Goal: Information Seeking & Learning: Find specific fact

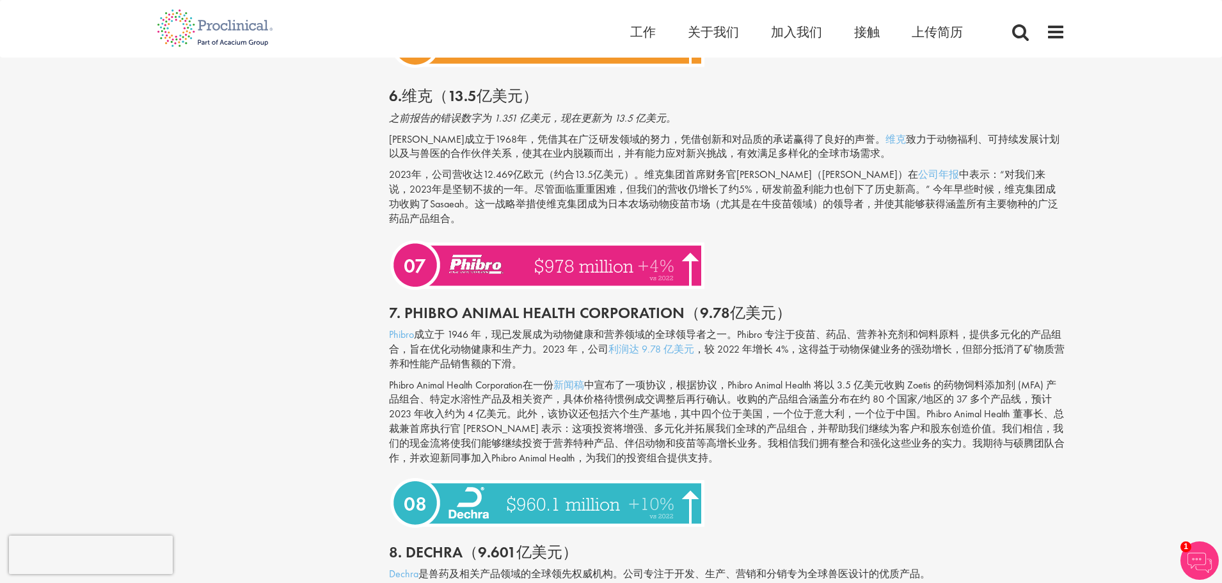
scroll to position [1890, 0]
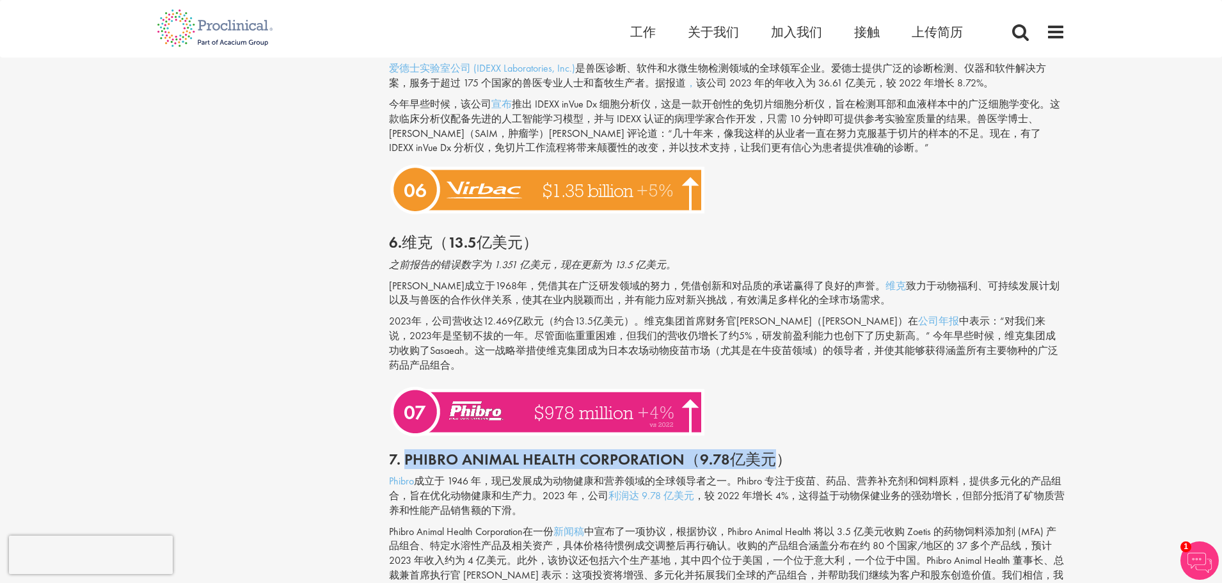
drag, startPoint x: 405, startPoint y: 269, endPoint x: 773, endPoint y: 257, distance: 368.0
click at [773, 438] on div "7. Phibro Animal Health Corporation（9.78亿美元）" at bounding box center [727, 456] width 696 height 36
copy font "Phibro Animal Health Corporation（9.78亿美元"
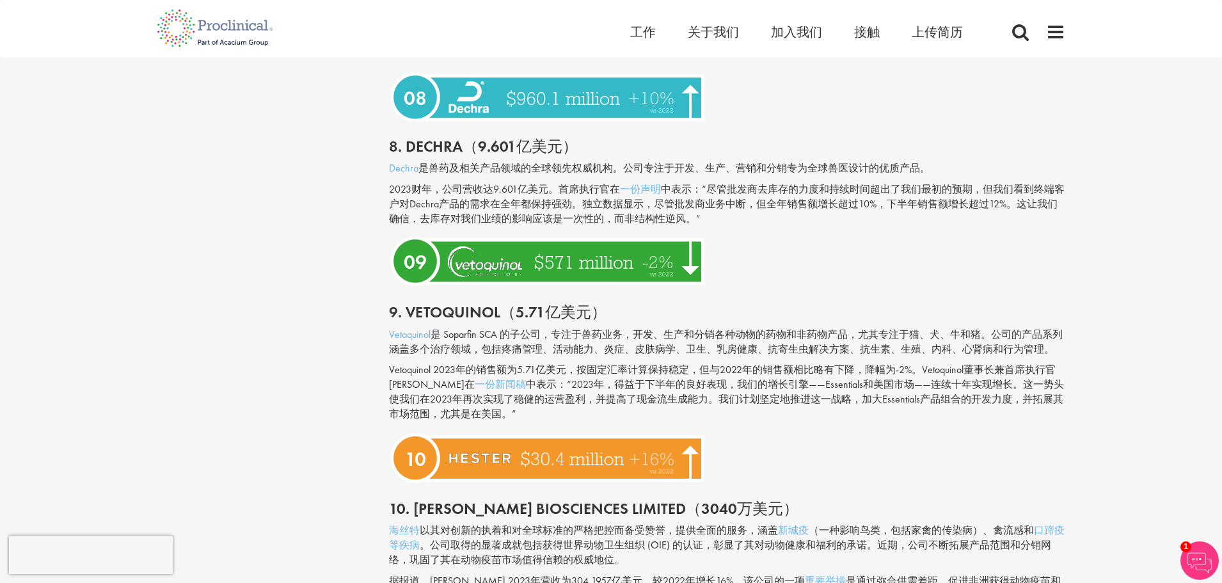
scroll to position [2560, 0]
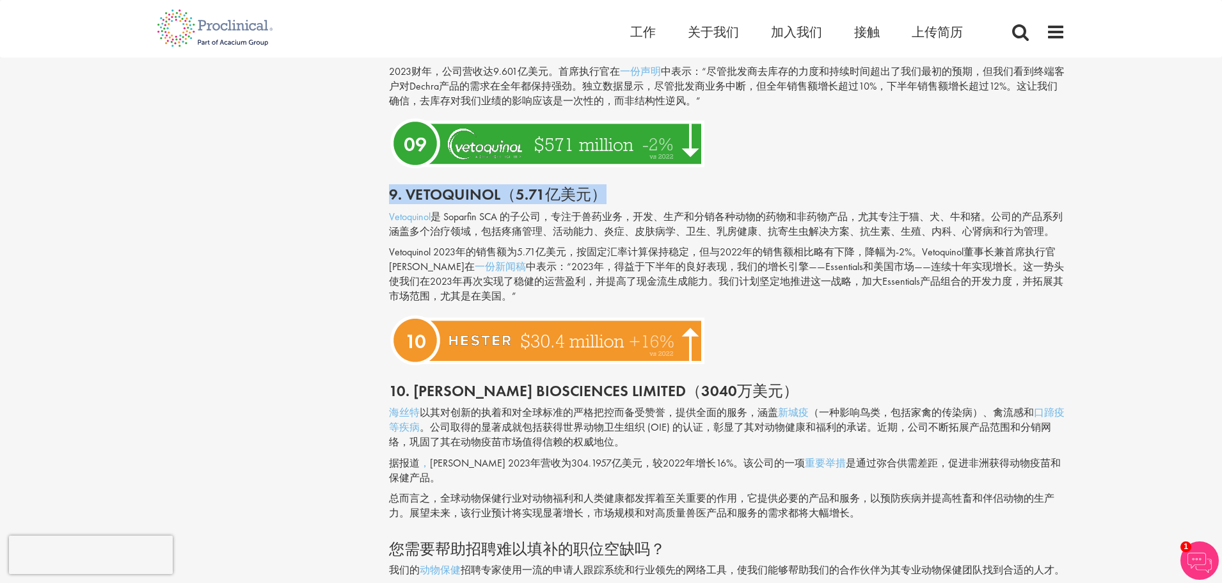
copy font "9. Vetoquinol（5.71亿美元）"
drag, startPoint x: 619, startPoint y: 309, endPoint x: 380, endPoint y: 309, distance: 238.6
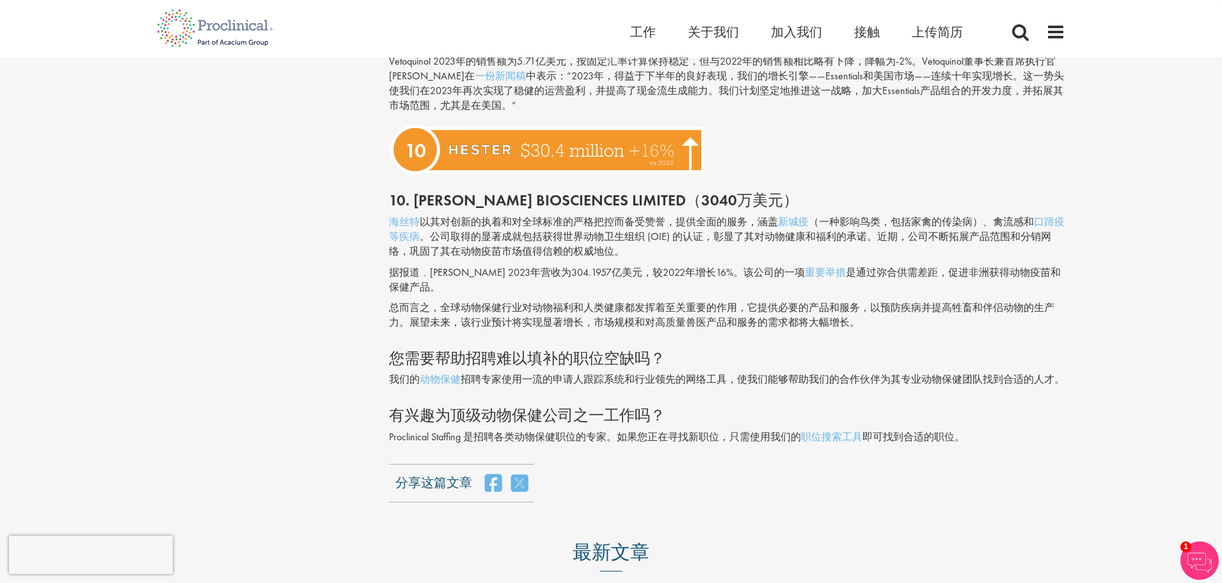
scroll to position [2752, 0]
copy font "9. Vetoquinol（5.71亿美元）"
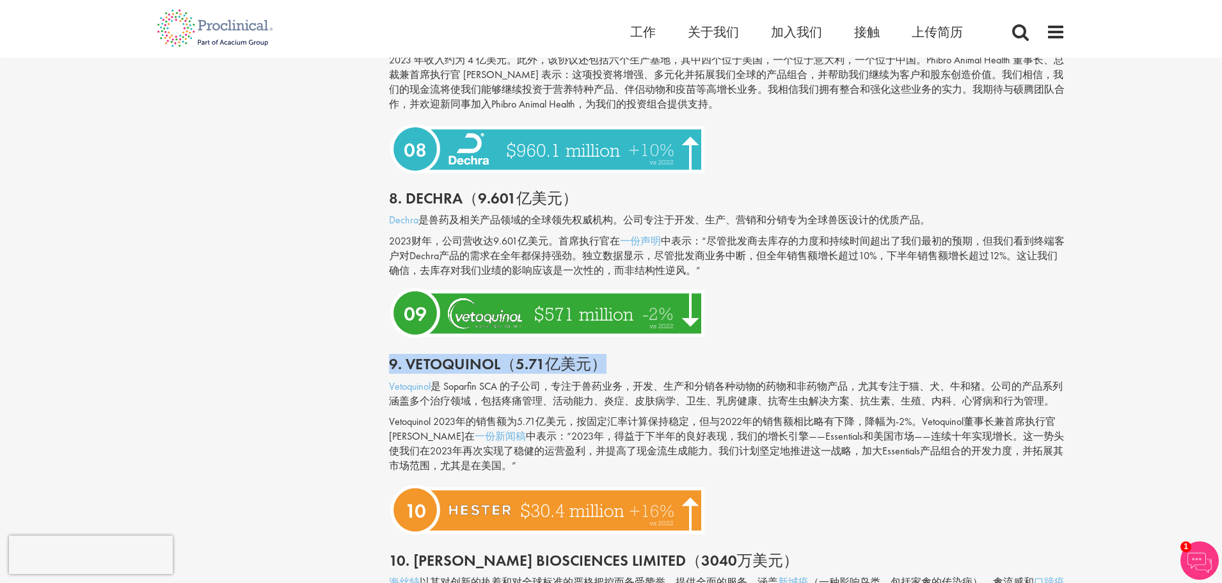
scroll to position [2304, 0]
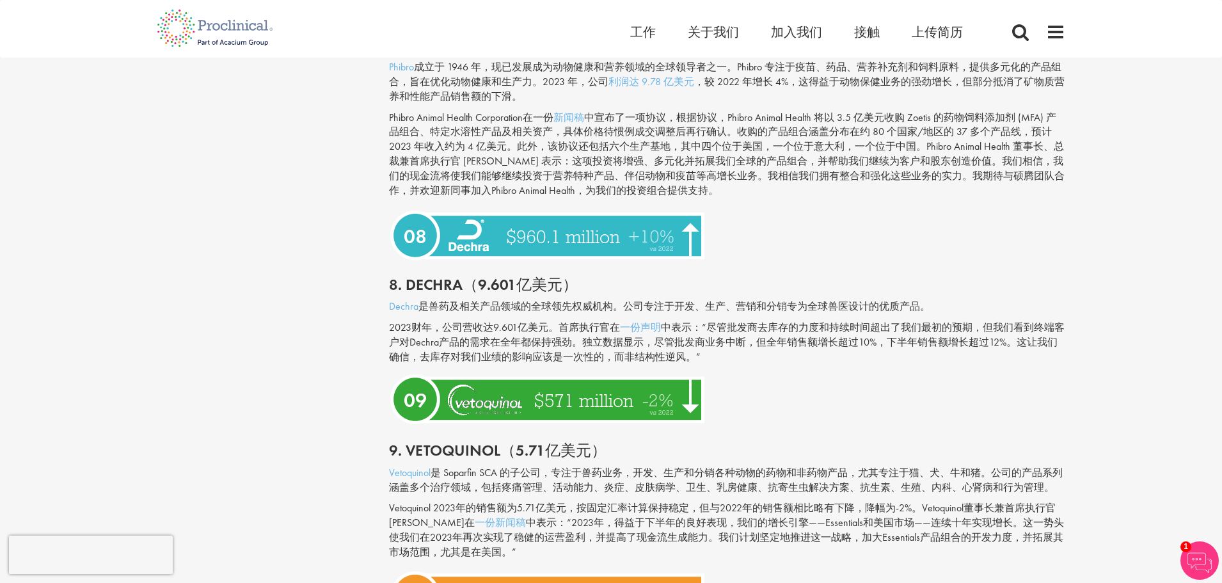
click at [829, 342] on font "中表示：“尽管批发商去库存的力度和持续时间超出了我们最初的预期，但我们看到终端客户对Dechra产品的需求在全年都保持强劲。独立数据显示，尽管批发商业务中断，…" at bounding box center [727, 341] width 676 height 43
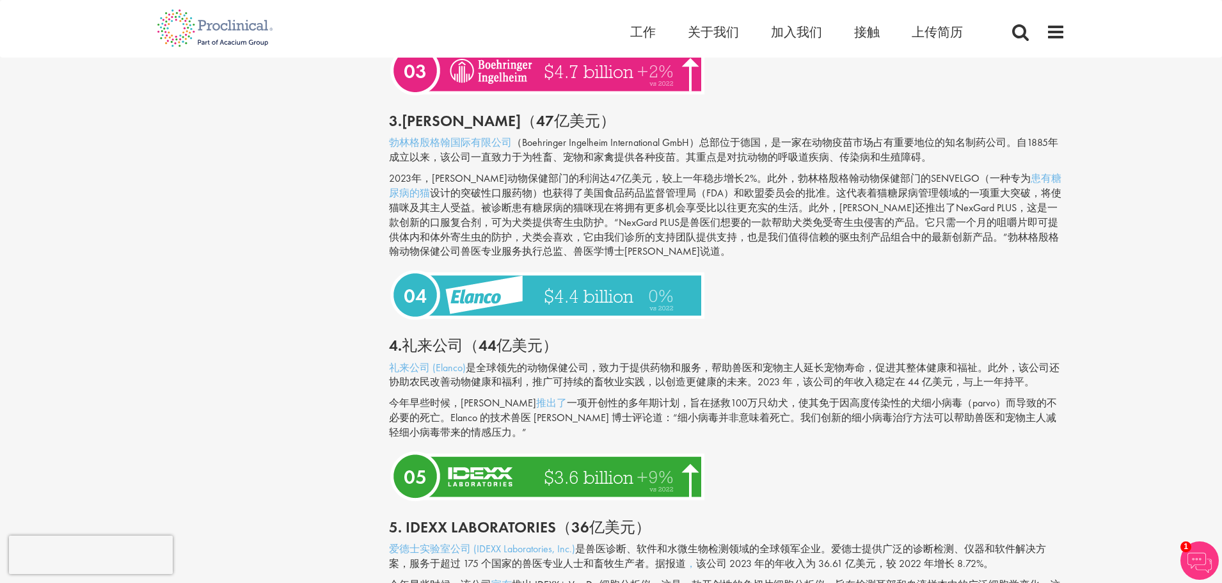
scroll to position [1409, 0]
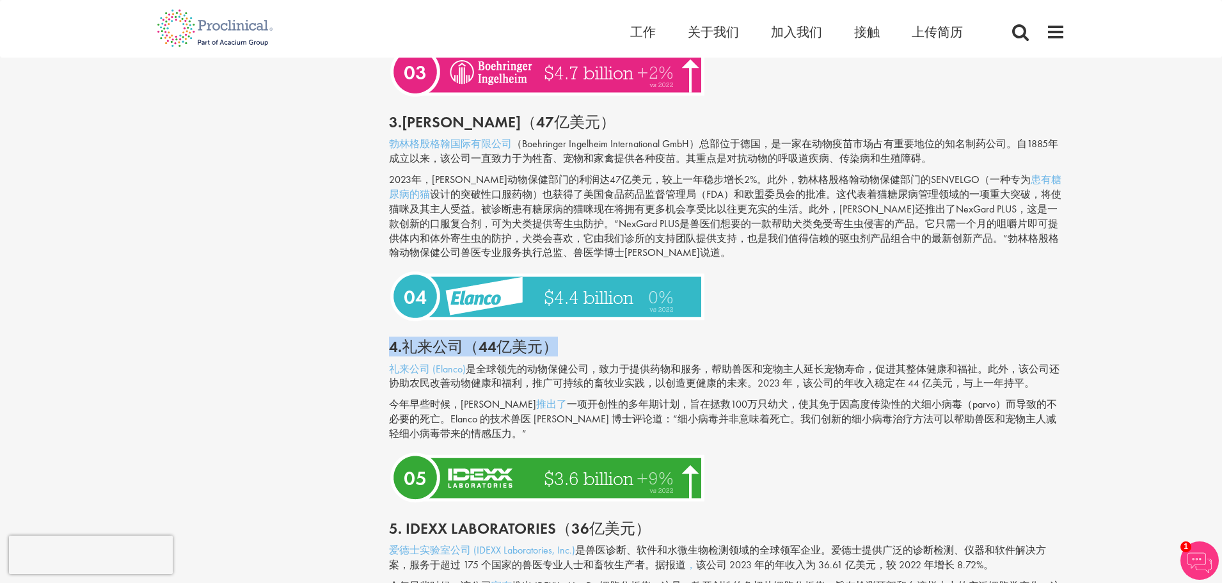
copy font "4.礼来公司（44亿美元）"
drag, startPoint x: 583, startPoint y: 350, endPoint x: 376, endPoint y: 342, distance: 207.4
click at [376, 342] on div "内容类型 测验 博客 指南 视频 信息图表 案例研究 新闻稿 标签 职业建议 承包/自由职业 数字健康" at bounding box center [611, 297] width 928 height 3106
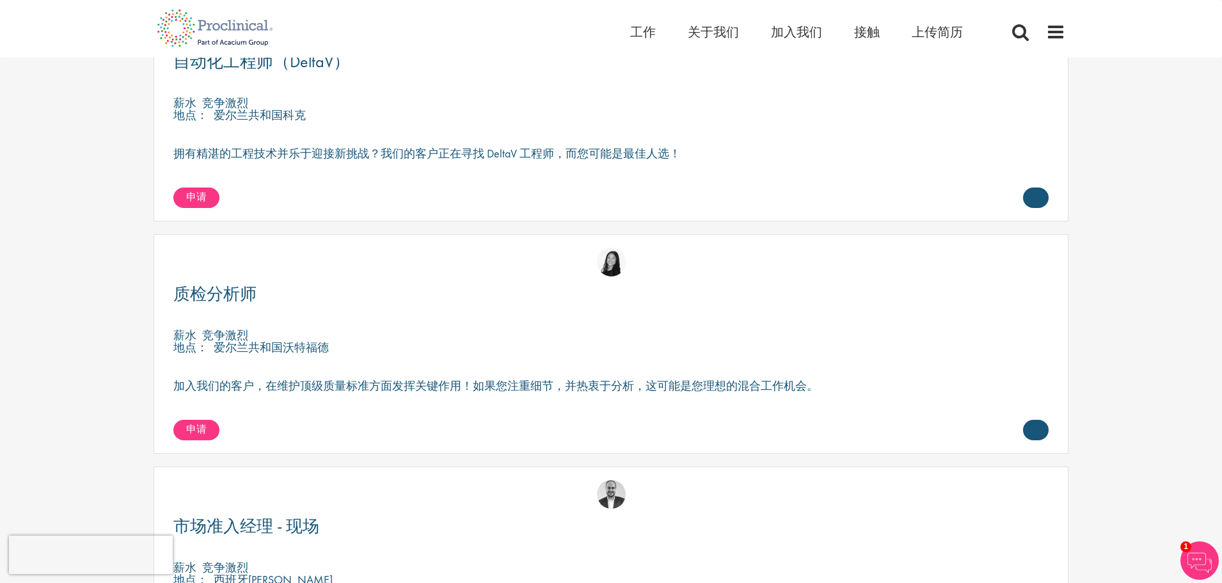
scroll to position [5118, 0]
